Goal: Transaction & Acquisition: Purchase product/service

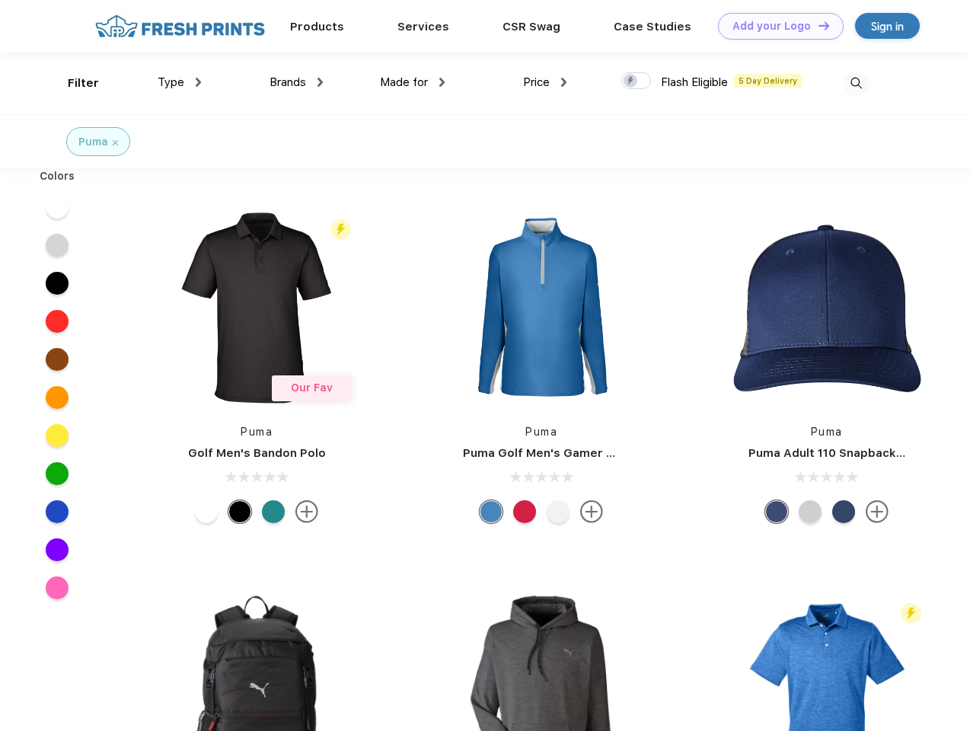
click at [775, 26] on link "Add your Logo Design Tool" at bounding box center [781, 26] width 126 height 27
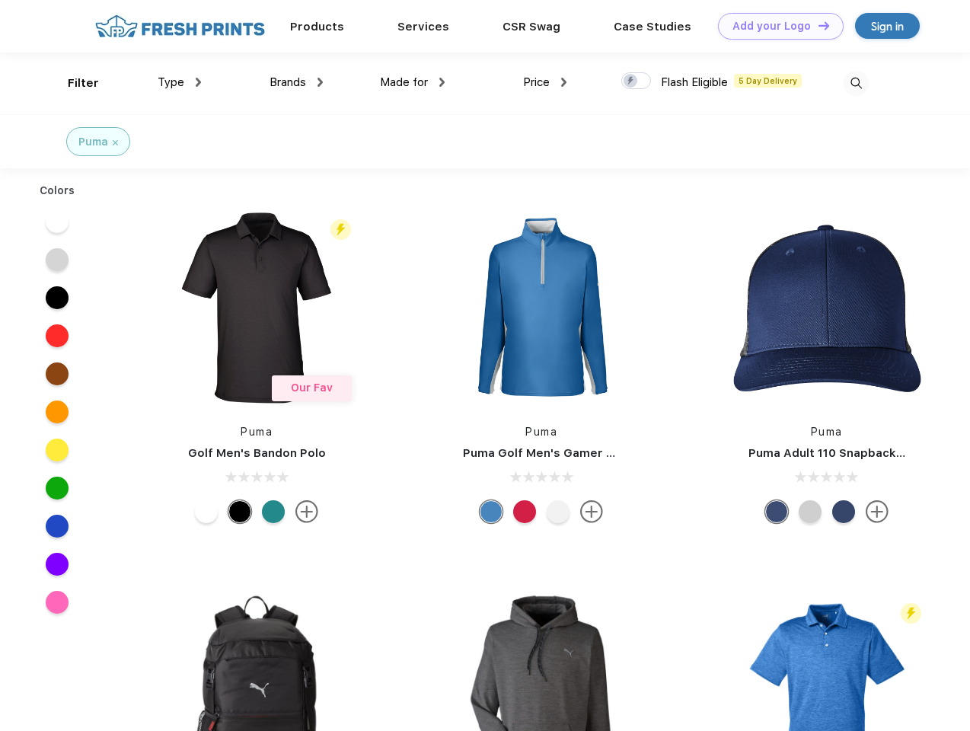
click at [0, 0] on div "Design Tool" at bounding box center [0, 0] width 0 height 0
click at [817, 25] on link "Add your Logo Design Tool" at bounding box center [781, 26] width 126 height 27
click at [73, 83] on div "Filter" at bounding box center [83, 84] width 31 height 18
click at [180, 82] on span "Type" at bounding box center [171, 82] width 27 height 14
click at [296, 82] on span "Brands" at bounding box center [287, 82] width 37 height 14
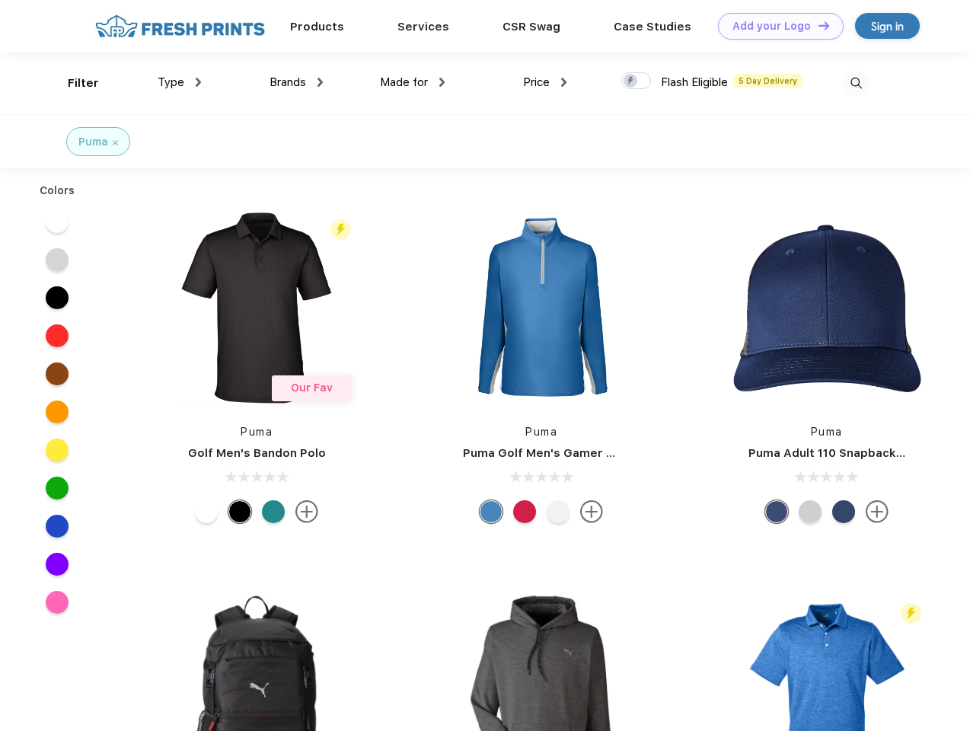
click at [412, 82] on span "Made for" at bounding box center [404, 82] width 48 height 14
click at [545, 82] on span "Price" at bounding box center [536, 82] width 27 height 14
click at [636, 81] on div at bounding box center [636, 80] width 30 height 17
click at [631, 81] on input "checkbox" at bounding box center [626, 77] width 10 height 10
click at [855, 83] on img at bounding box center [855, 83] width 25 height 25
